Goal: Information Seeking & Learning: Check status

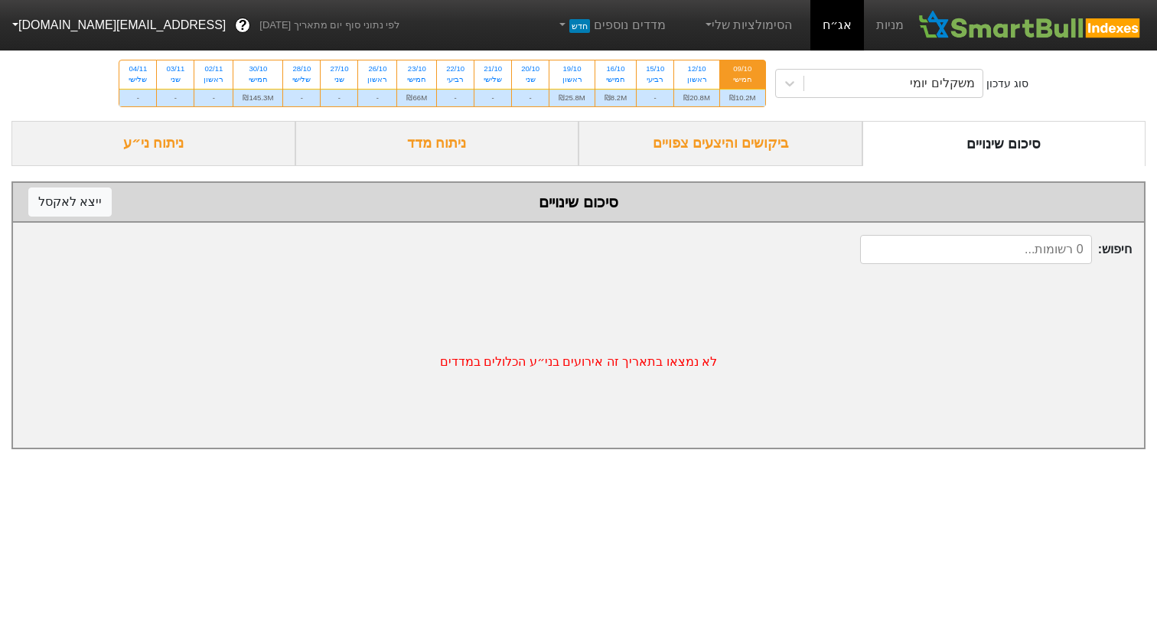
click at [695, 142] on div "ביקושים והיצעים צפויים" at bounding box center [720, 143] width 284 height 45
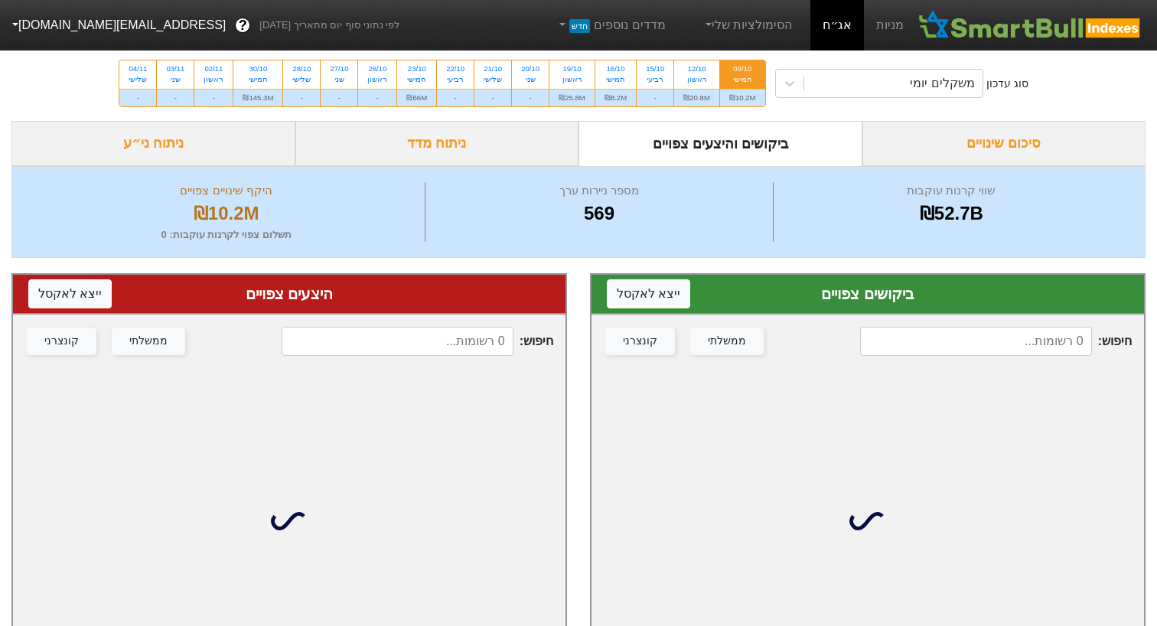
click at [873, 98] on div "סוג עדכון משקלים יומי 09/10 חמישי ₪10.2M 12/10 ראשון ₪20.8M 15/10 רביעי - 16/10…" at bounding box center [578, 83] width 1157 height 75
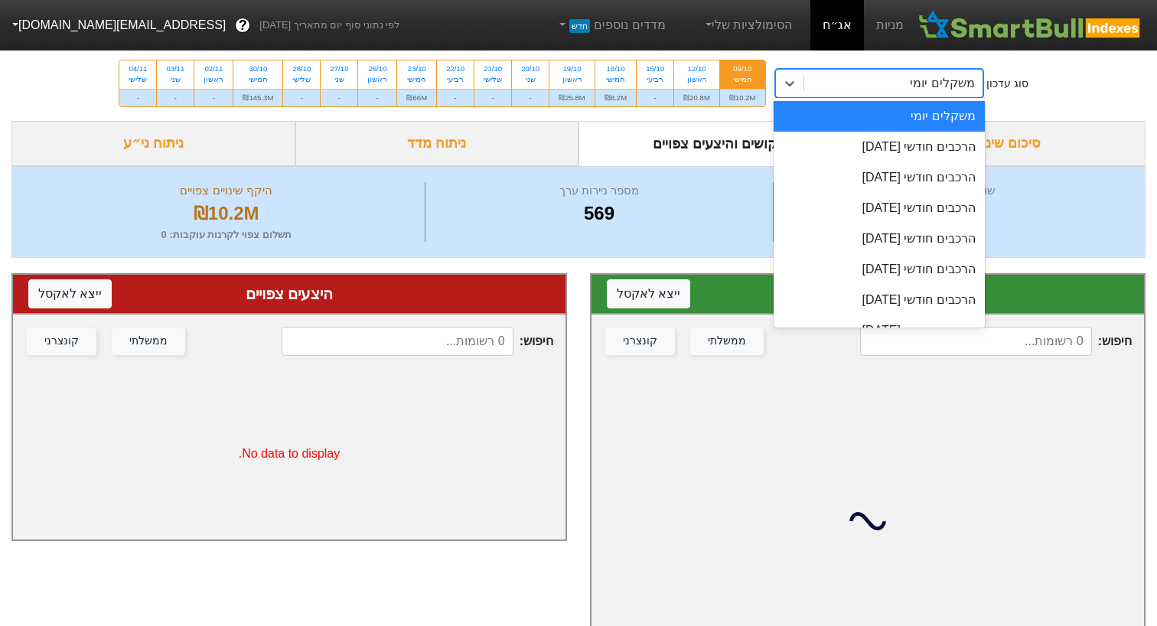
click at [873, 90] on div "משקלים יומי" at bounding box center [893, 84] width 178 height 28
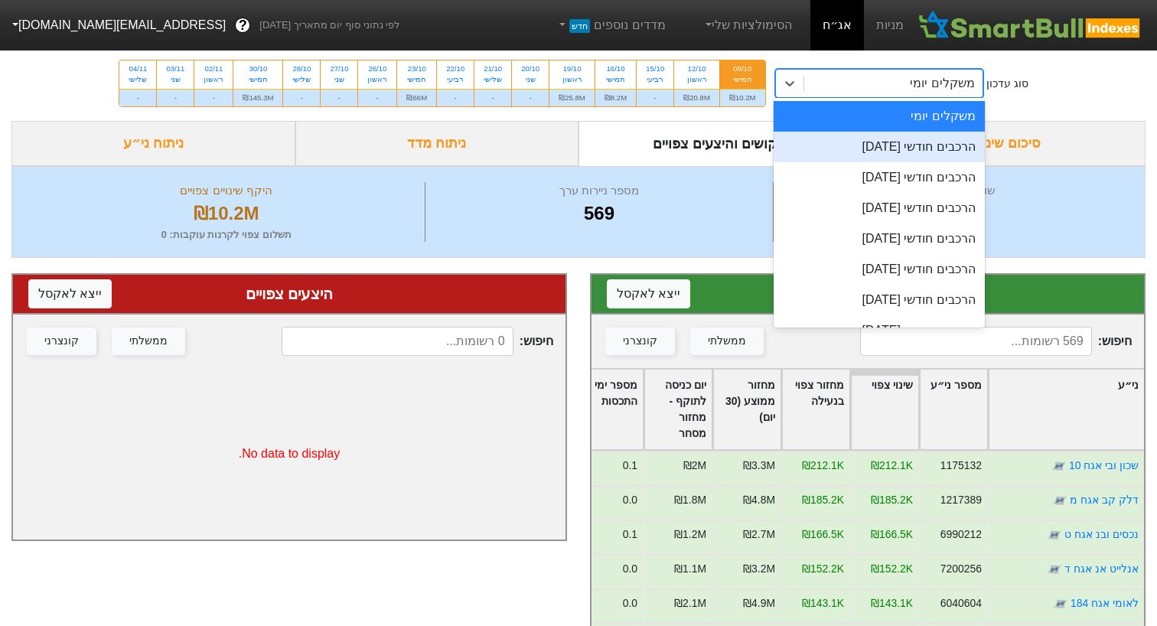
click at [868, 144] on div "הרכבים חודשי [DATE]" at bounding box center [878, 147] width 211 height 31
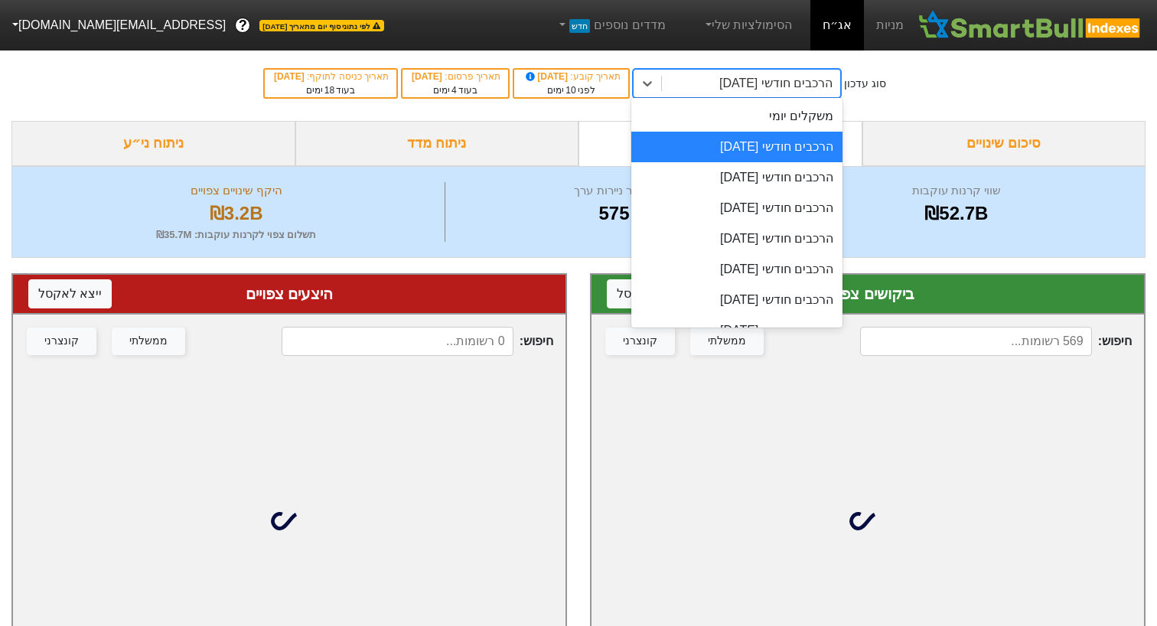
click at [750, 80] on div "הרכבים חודשי [DATE]" at bounding box center [775, 83] width 113 height 18
